Goal: Task Accomplishment & Management: Use online tool/utility

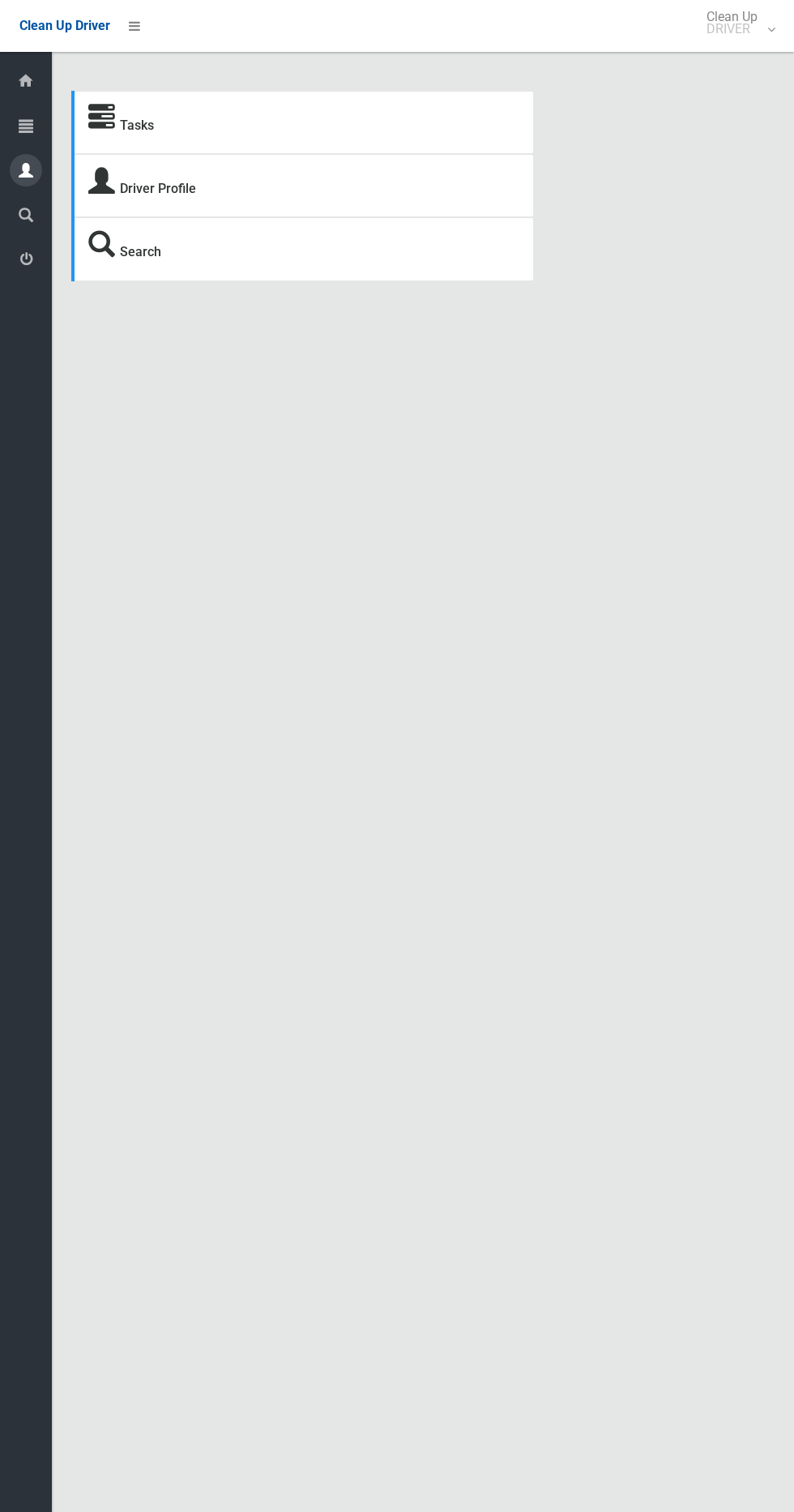
click at [38, 163] on div at bounding box center [25, 170] width 32 height 33
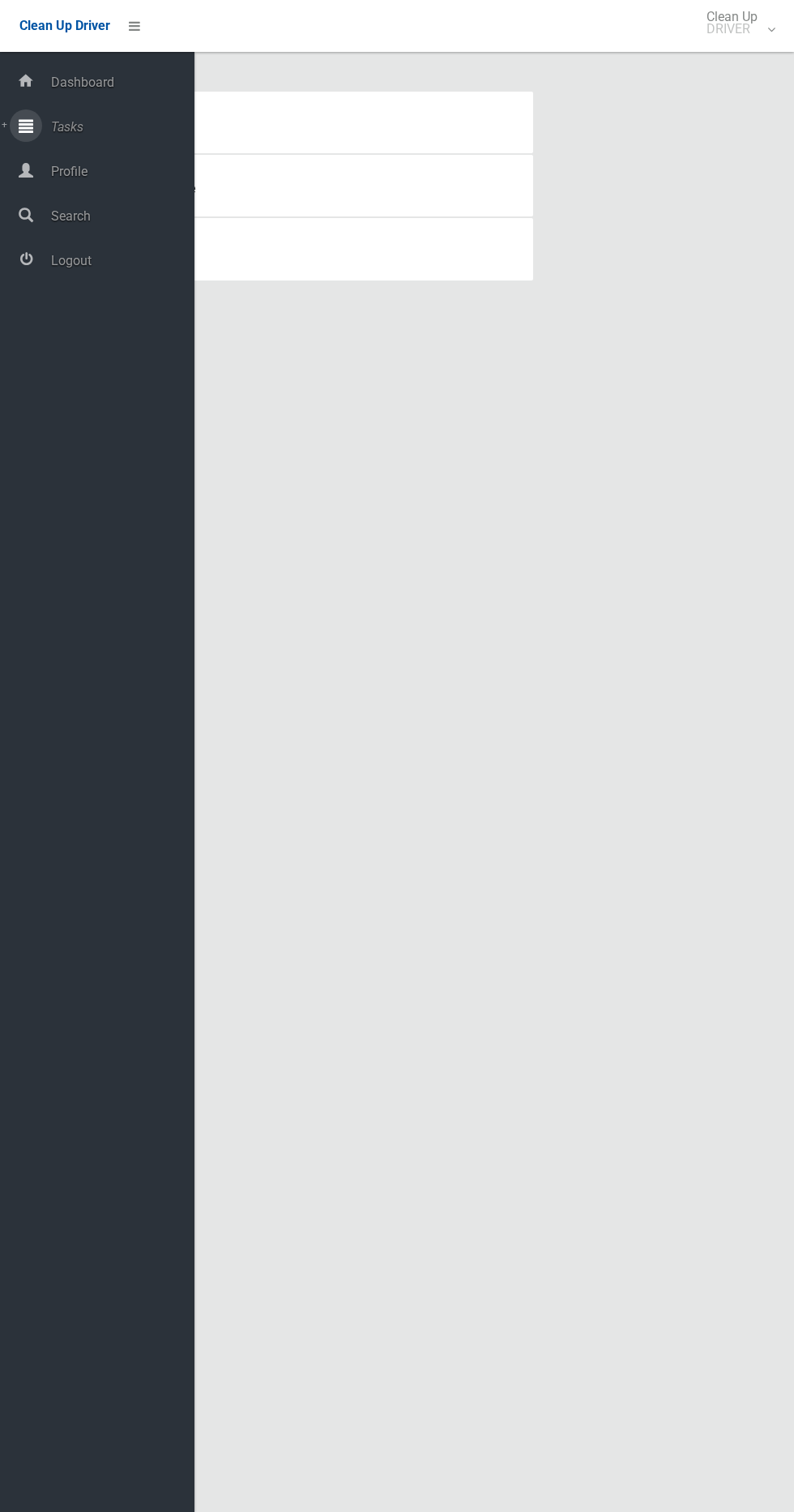
click at [24, 133] on icon at bounding box center [25, 126] width 15 height 33
click at [75, 184] on span "Todays Tasks" at bounding box center [113, 184] width 134 height 16
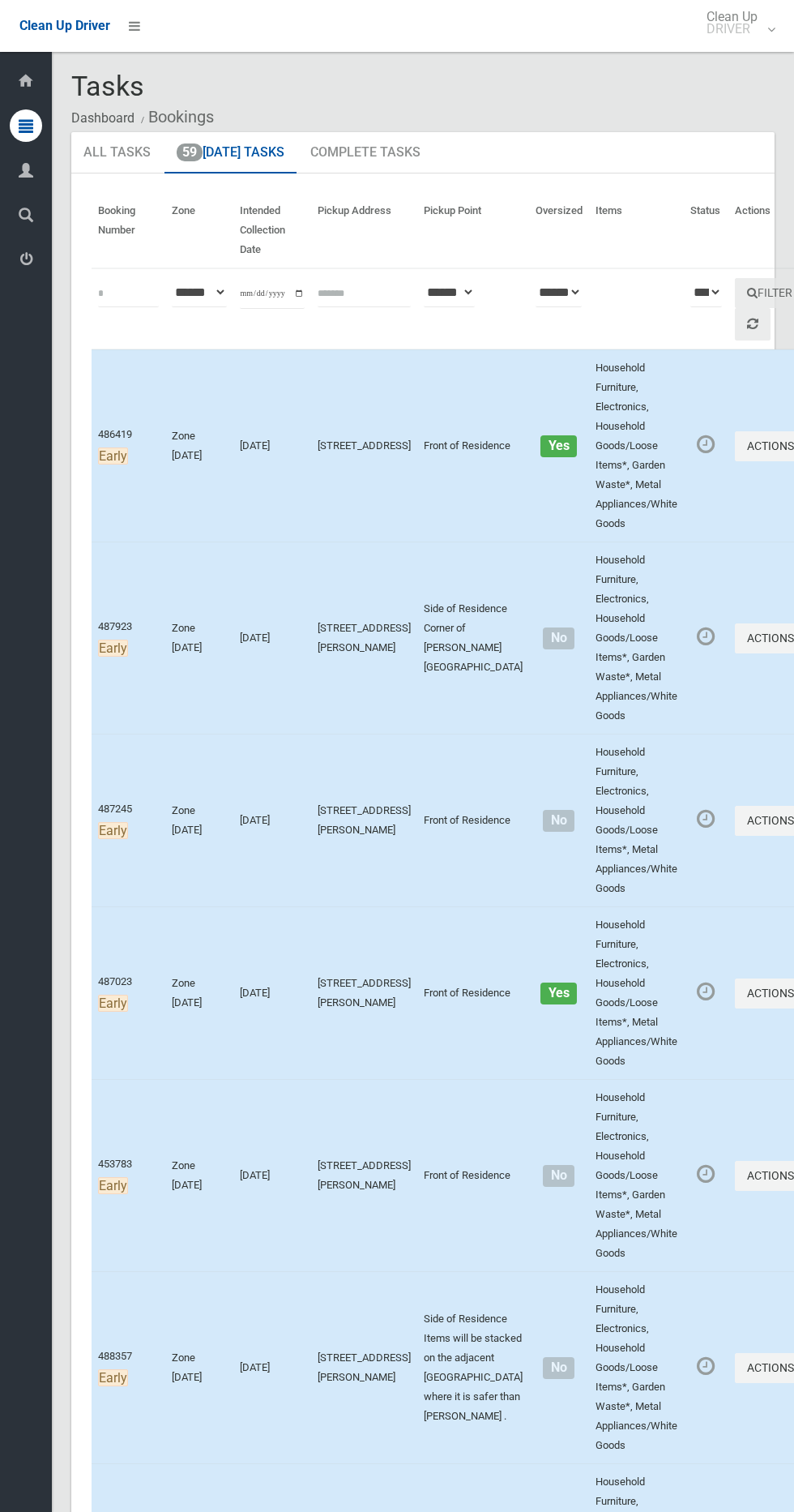
click at [26, 127] on icon at bounding box center [25, 126] width 15 height 33
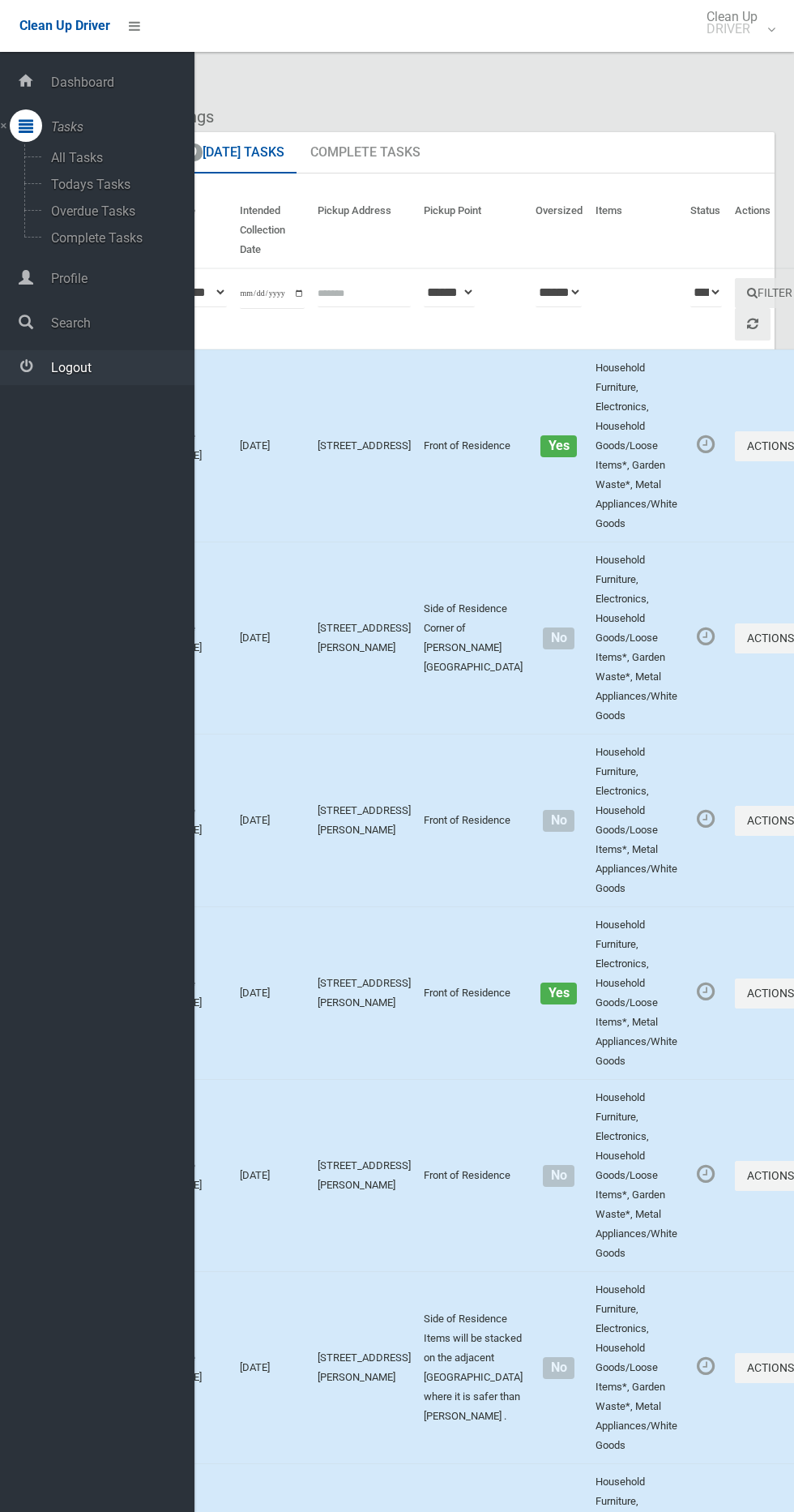
click at [96, 382] on link "Logout" at bounding box center [97, 368] width 194 height 35
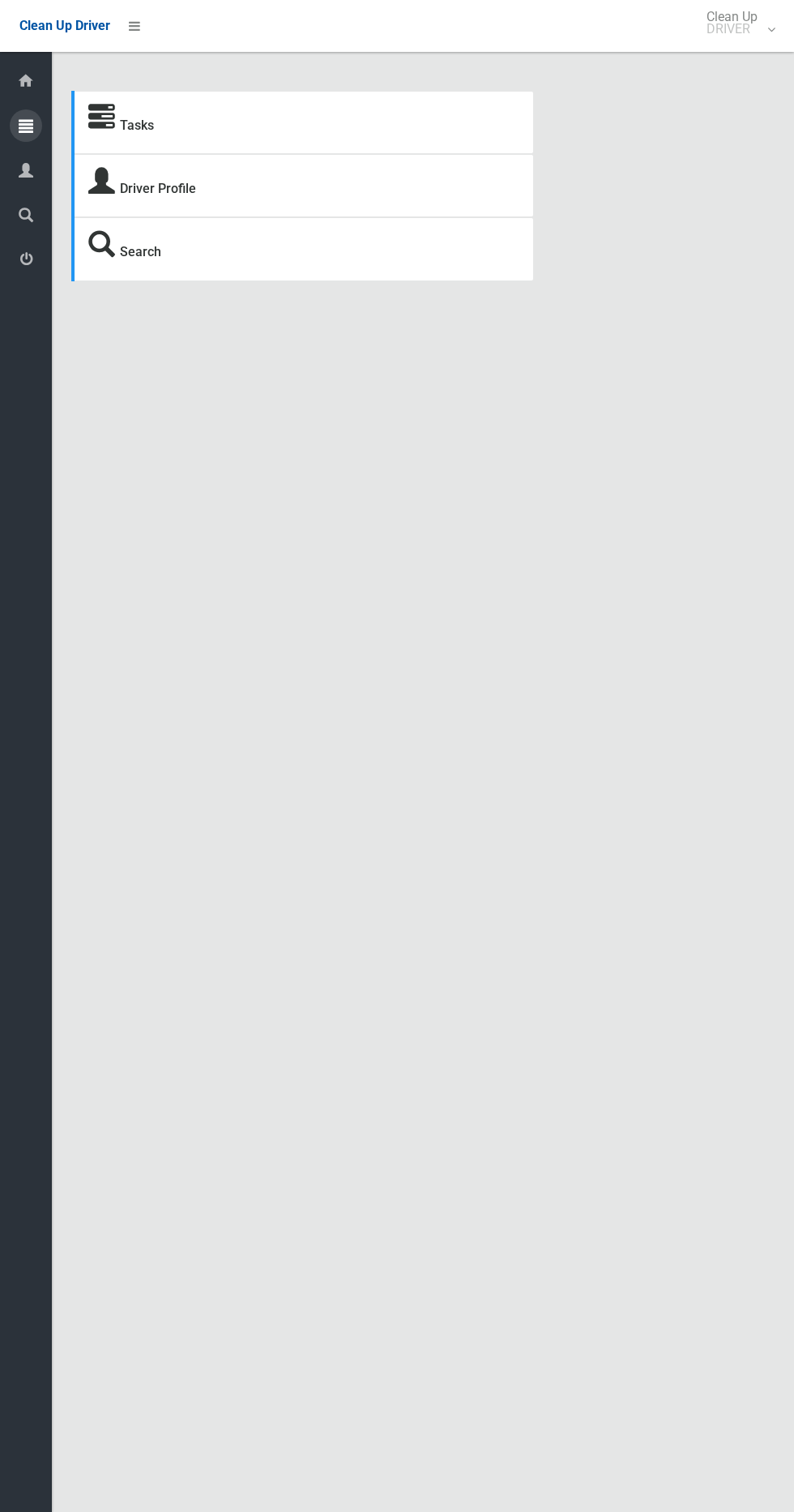
click at [19, 119] on icon at bounding box center [25, 126] width 15 height 33
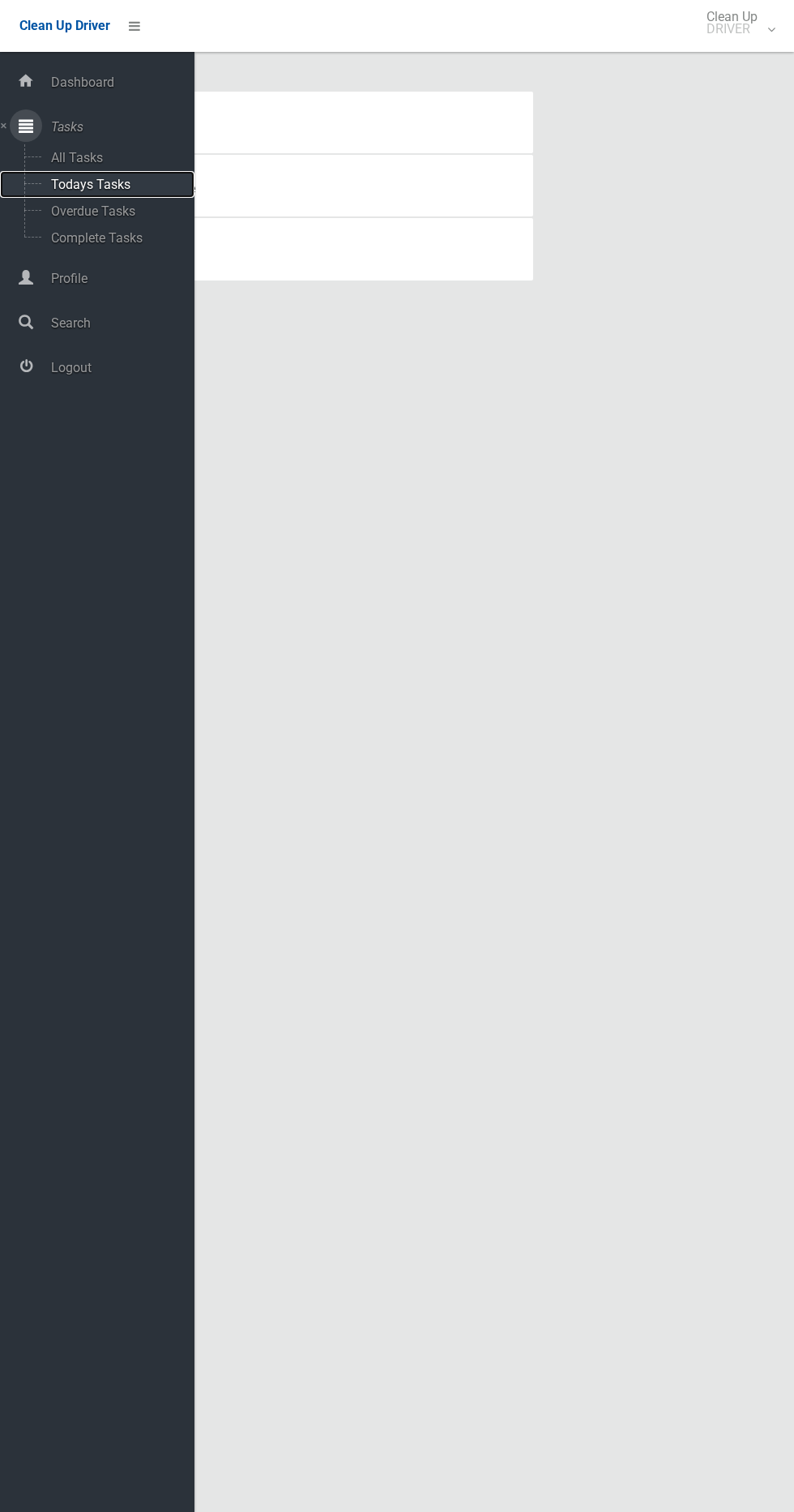
click at [91, 184] on span "Todays Tasks" at bounding box center [113, 184] width 134 height 16
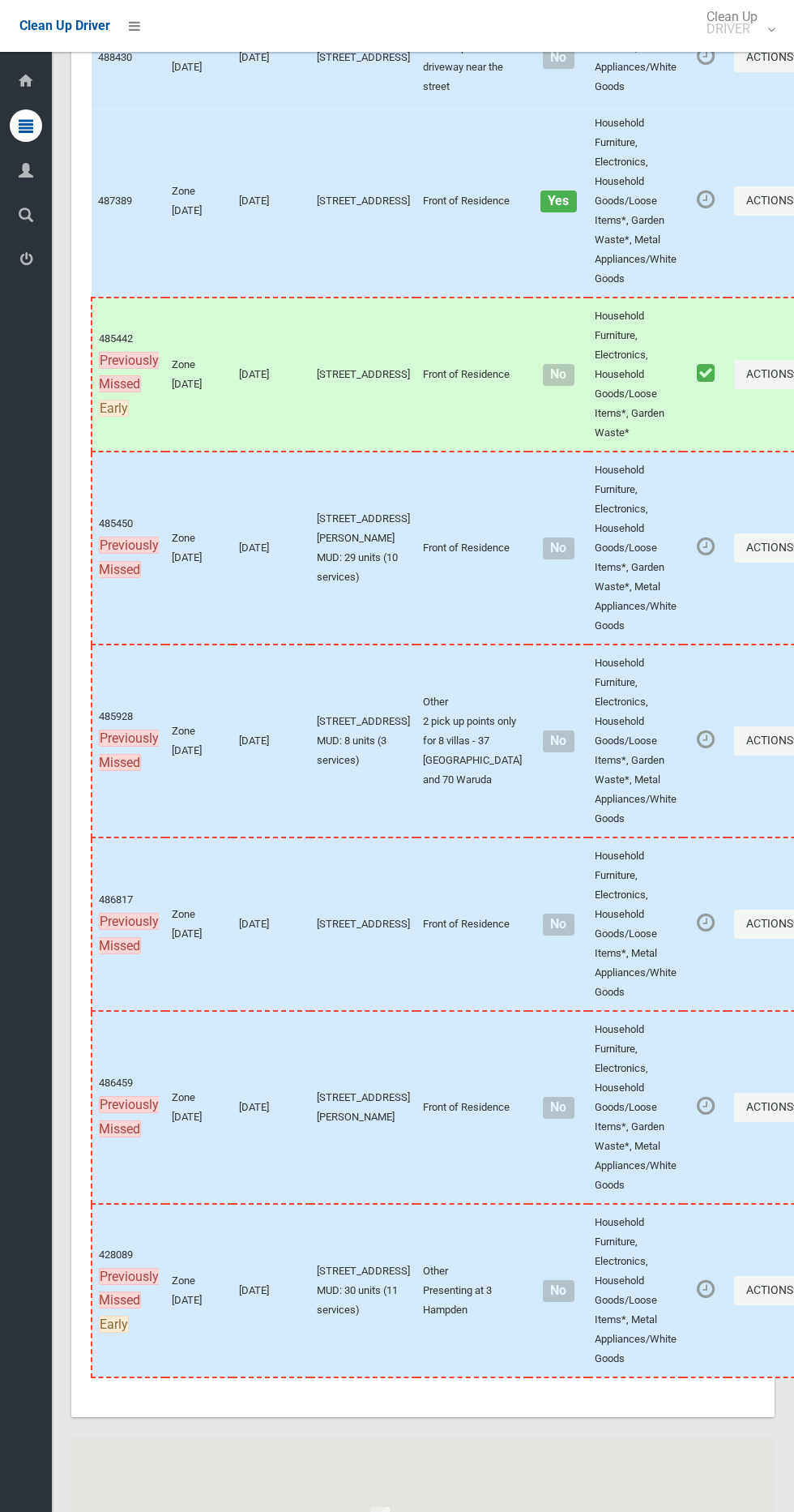
scroll to position [9995, 0]
